Goal: Navigation & Orientation: Find specific page/section

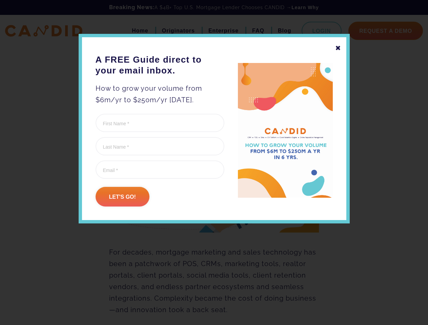
click at [214, 179] on form "X/Twitter This field is for validation purposes and should be left unchanged. F…" at bounding box center [159, 160] width 129 height 93
click at [337, 48] on div "✖" at bounding box center [338, 48] width 6 height 12
